Goal: Information Seeking & Learning: Check status

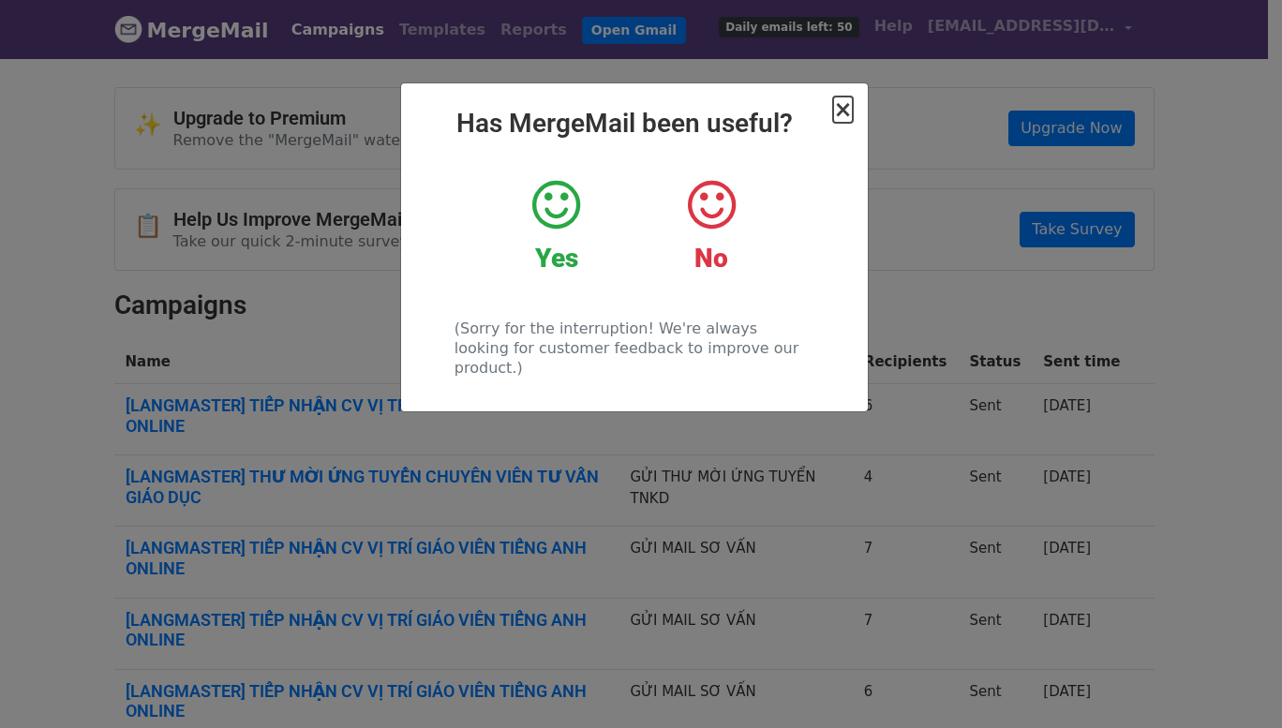
click at [838, 112] on span "×" at bounding box center [842, 110] width 19 height 26
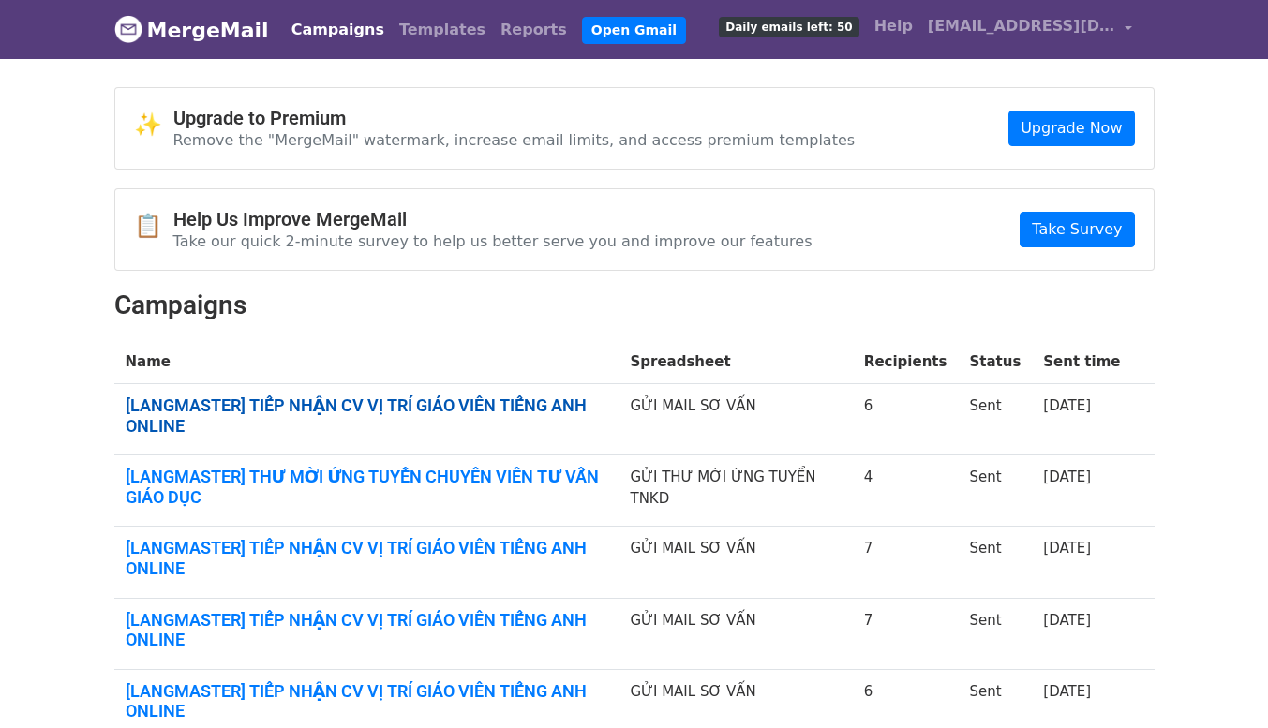
click at [481, 412] on link "[LANGMASTER] TIẾP NHẬN CV VỊ TRÍ GIÁO VIÊN TIẾNG ANH ONLINE" at bounding box center [367, 415] width 483 height 40
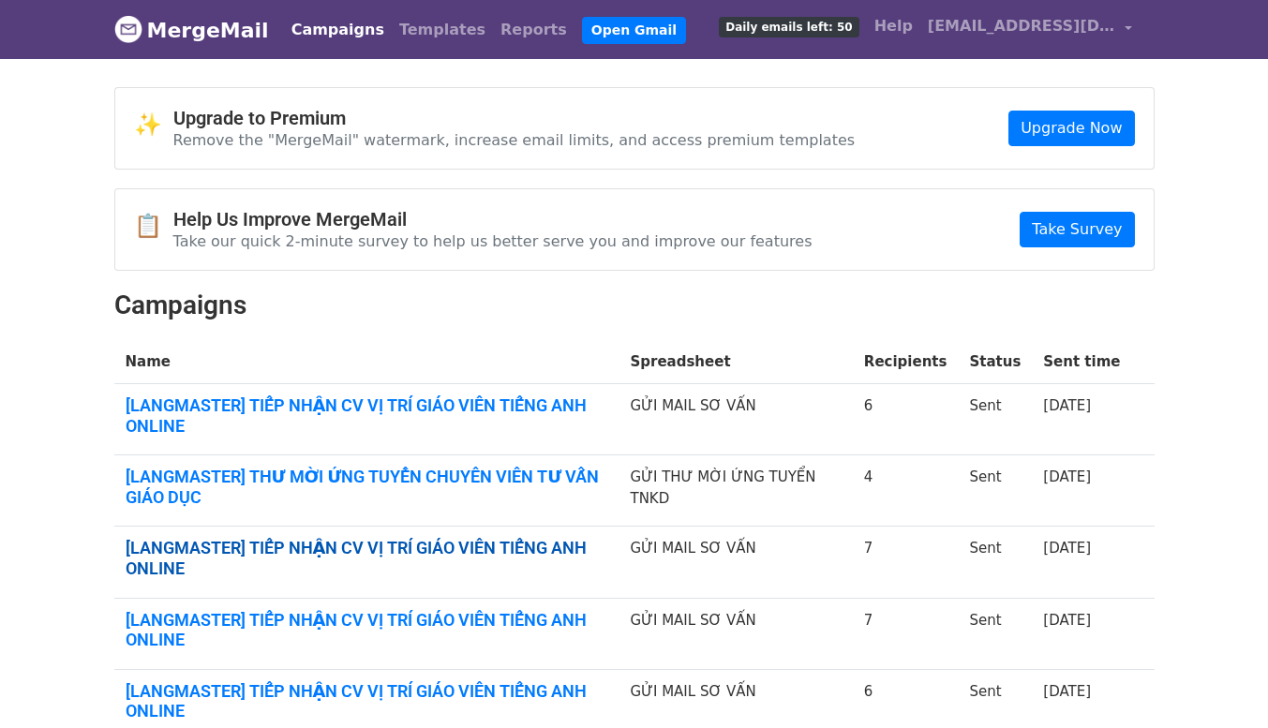
click at [397, 551] on link "[LANGMASTER] TIẾP NHẬN CV VỊ TRÍ GIÁO VIÊN TIẾNG ANH ONLINE" at bounding box center [367, 558] width 483 height 40
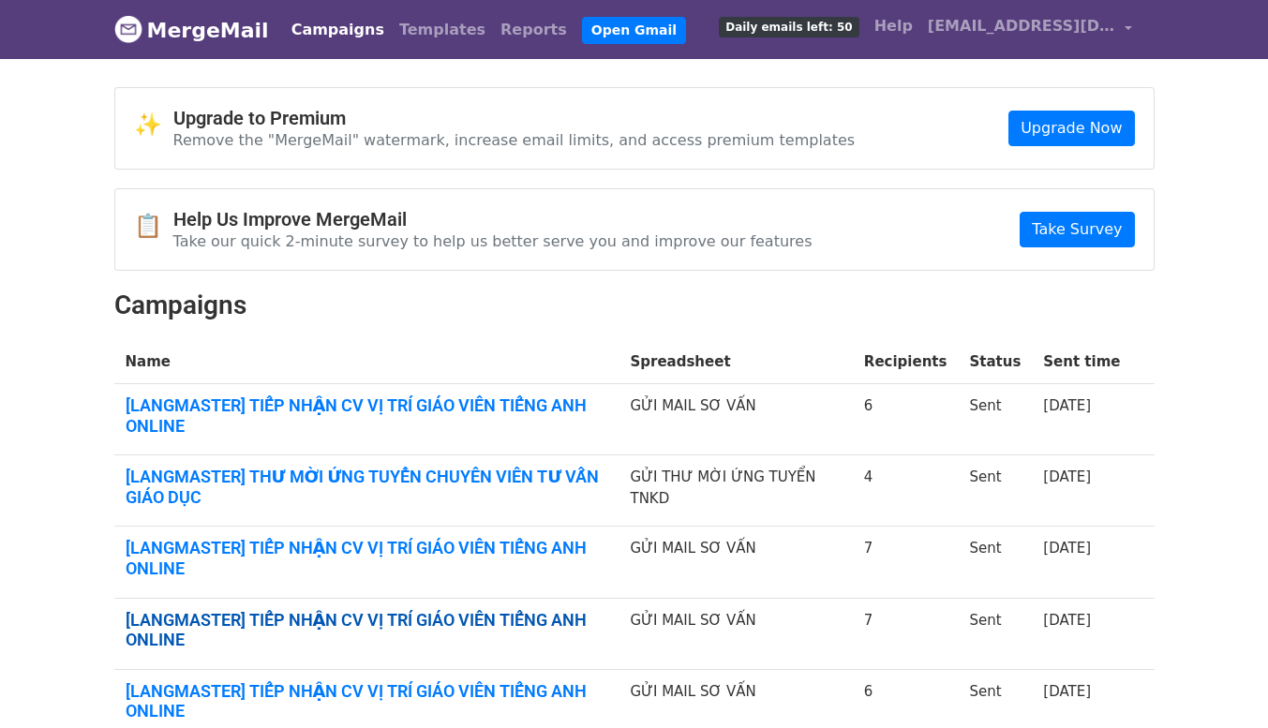
click at [506, 620] on link "[LANGMASTER] TIẾP NHẬN CV VỊ TRÍ GIÁO VIÊN TIẾNG ANH ONLINE" at bounding box center [367, 630] width 483 height 40
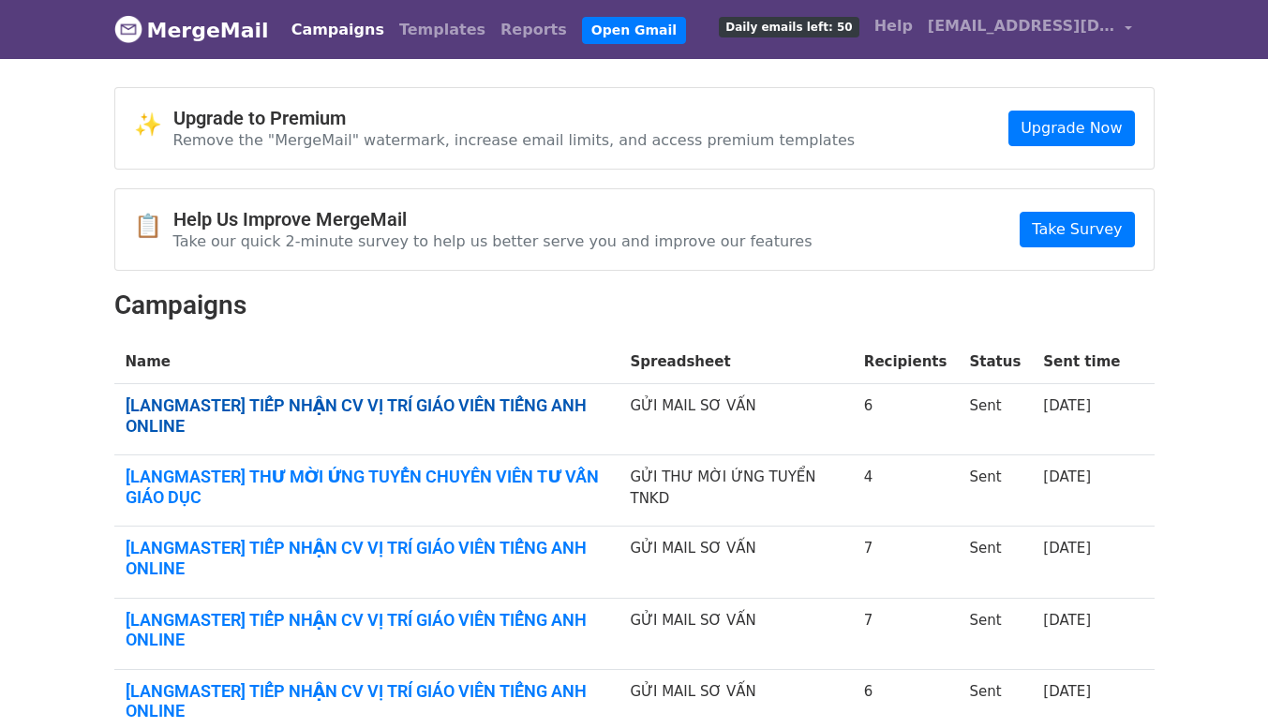
click at [498, 407] on link "[LANGMASTER] TIẾP NHẬN CV VỊ TRÍ GIÁO VIÊN TIẾNG ANH ONLINE" at bounding box center [367, 415] width 483 height 40
